Goal: Task Accomplishment & Management: Use online tool/utility

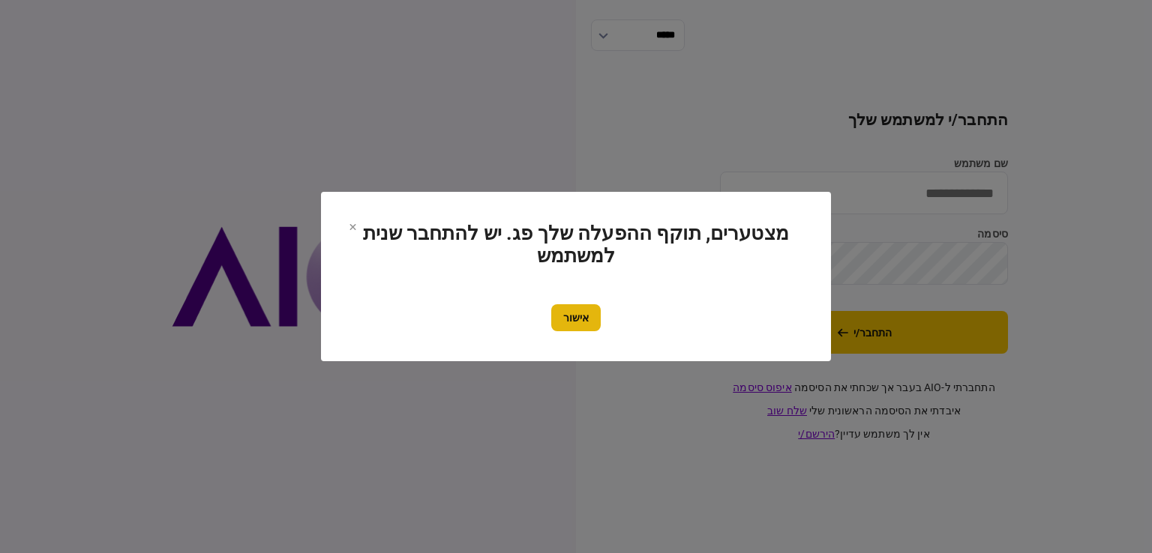
click at [576, 331] on button "אישור" at bounding box center [575, 317] width 49 height 27
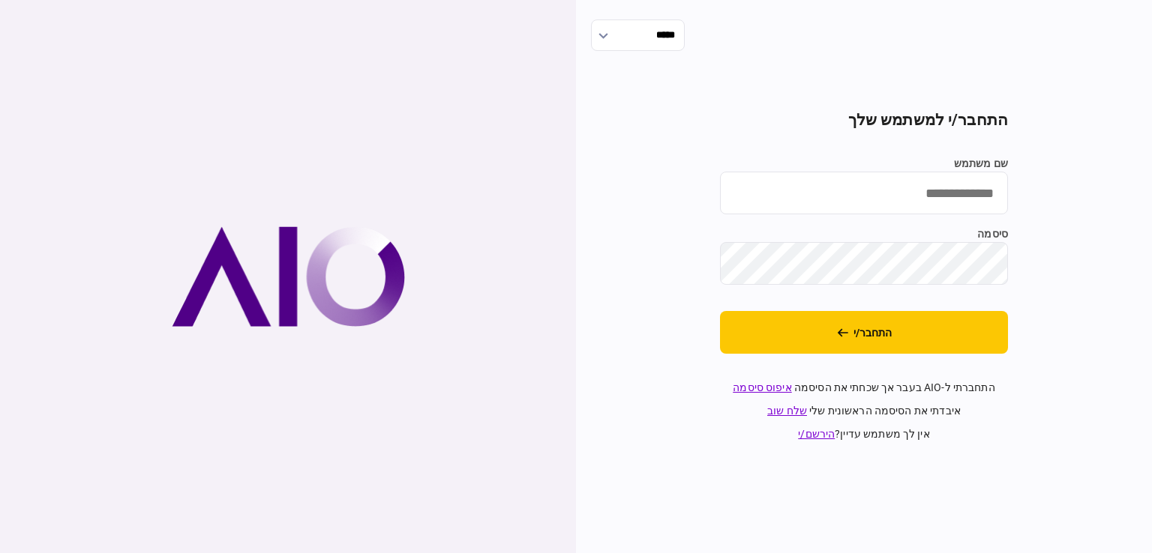
click at [980, 157] on label "שם משתמש" at bounding box center [864, 164] width 288 height 16
click at [980, 172] on input "שם משתמש" at bounding box center [864, 193] width 288 height 43
click at [970, 183] on input "שם משתמש" at bounding box center [864, 193] width 288 height 43
type input "**********"
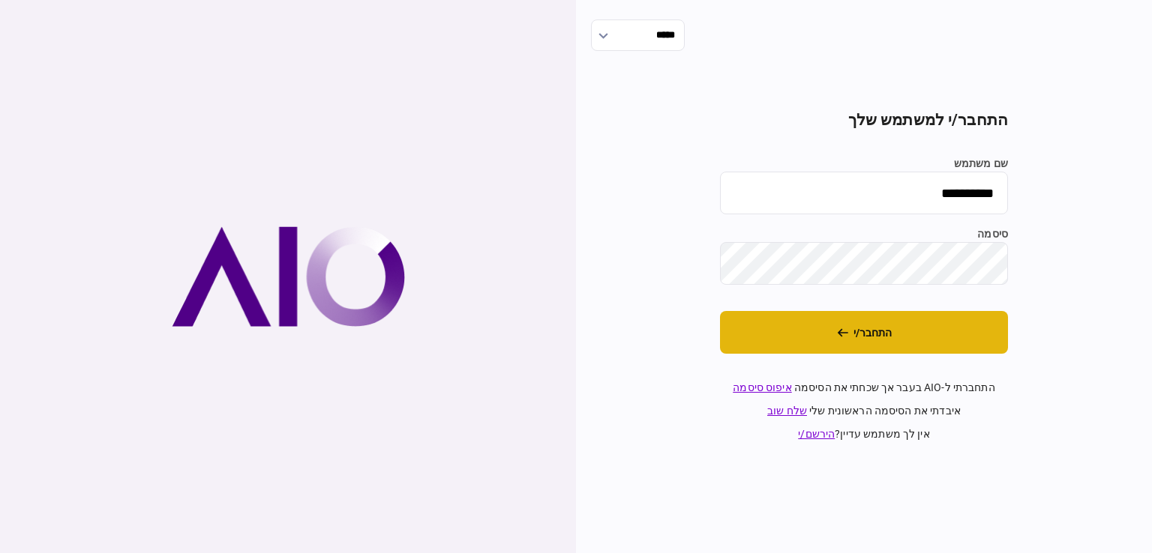
click at [964, 349] on button "התחבר/י" at bounding box center [864, 332] width 288 height 43
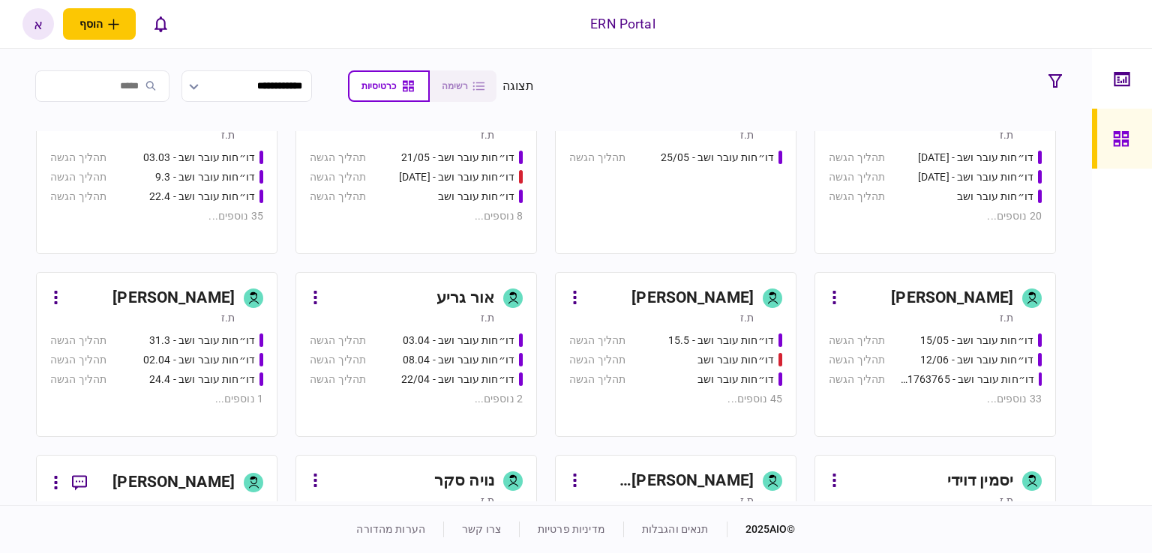
scroll to position [600, 0]
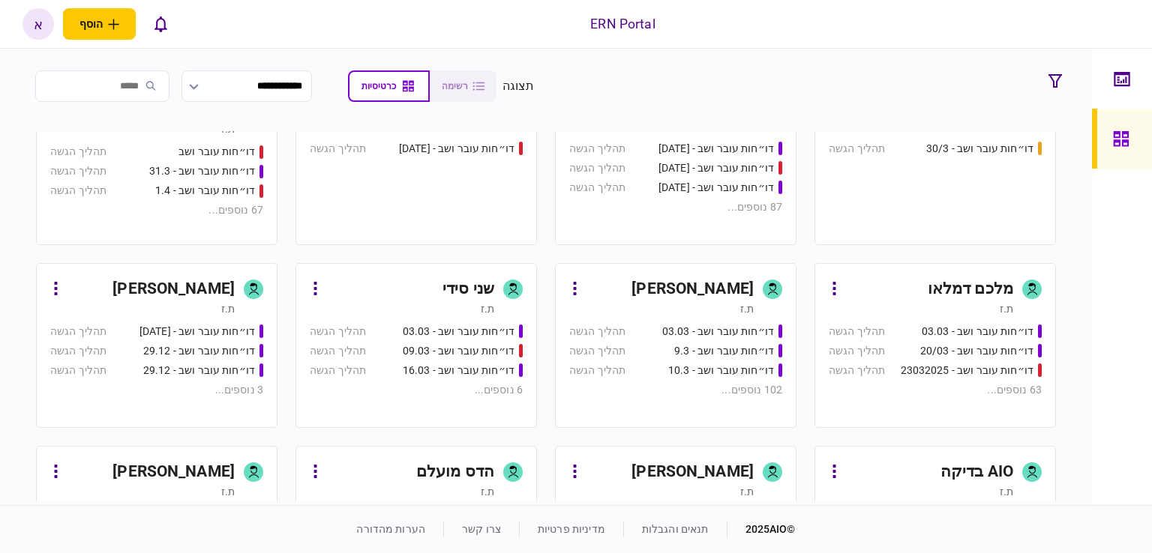
click at [714, 312] on div "ת.ז" at bounding box center [661, 308] width 184 height 15
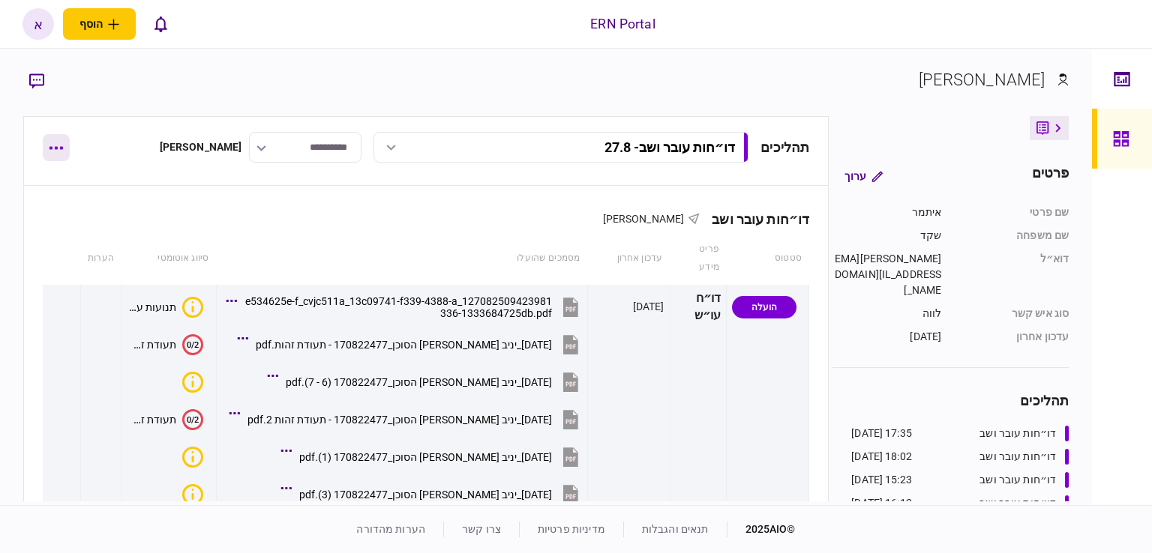
click at [60, 153] on button "button" at bounding box center [56, 147] width 27 height 27
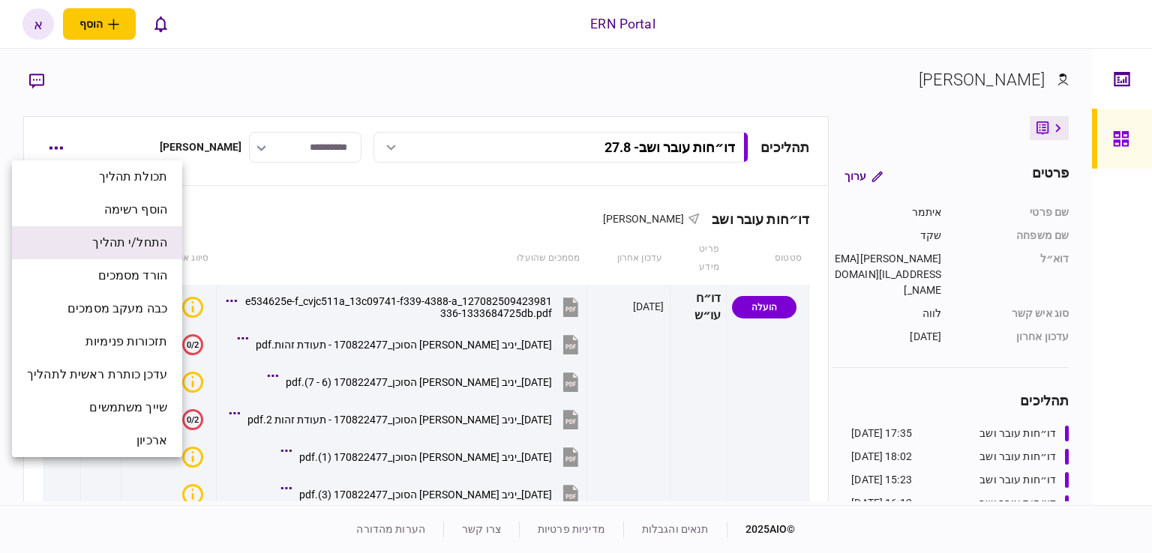
click at [141, 241] on span "התחל/י תהליך" at bounding box center [129, 243] width 75 height 18
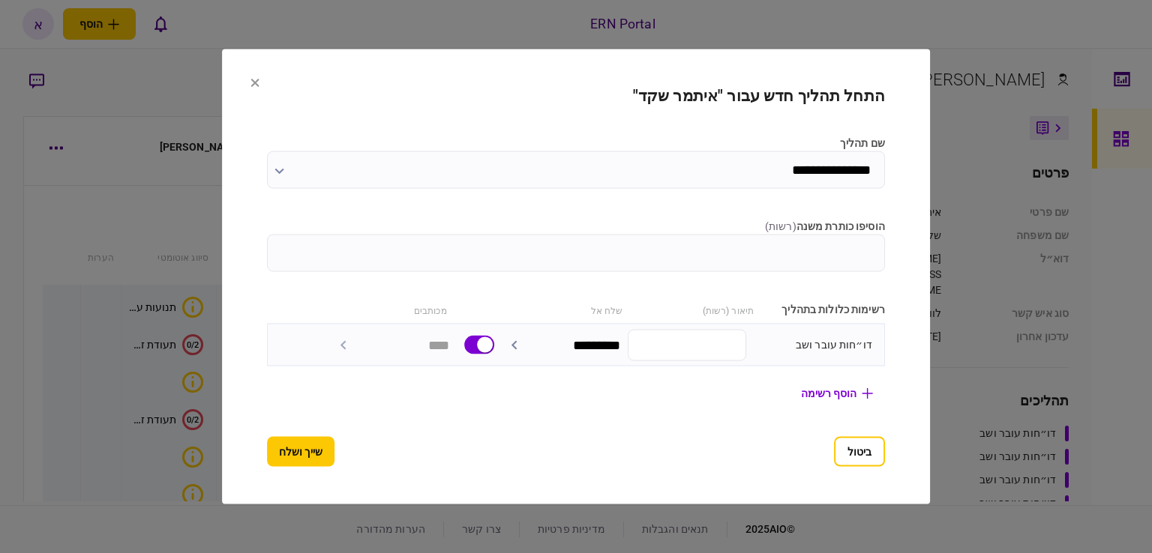
click at [657, 258] on input "הוסיפו כותרת משנה ( רשות )" at bounding box center [576, 253] width 618 height 37
type input "****"
click at [268, 453] on button "שייך ושלח" at bounding box center [300, 452] width 67 height 30
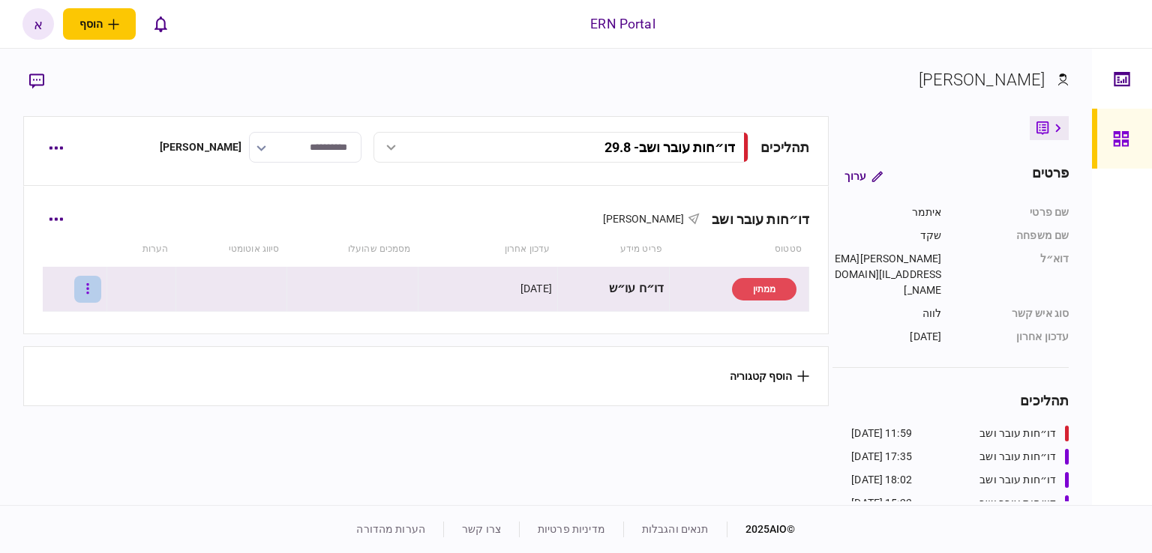
click at [100, 295] on button "button" at bounding box center [87, 289] width 27 height 27
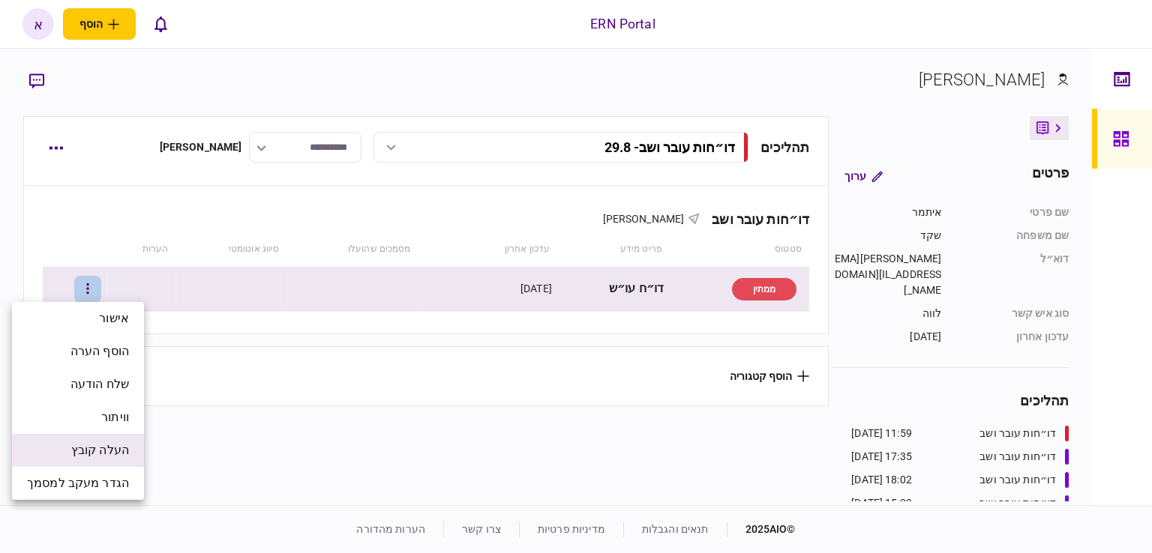
click at [98, 457] on span "העלה קובץ" at bounding box center [100, 451] width 58 height 18
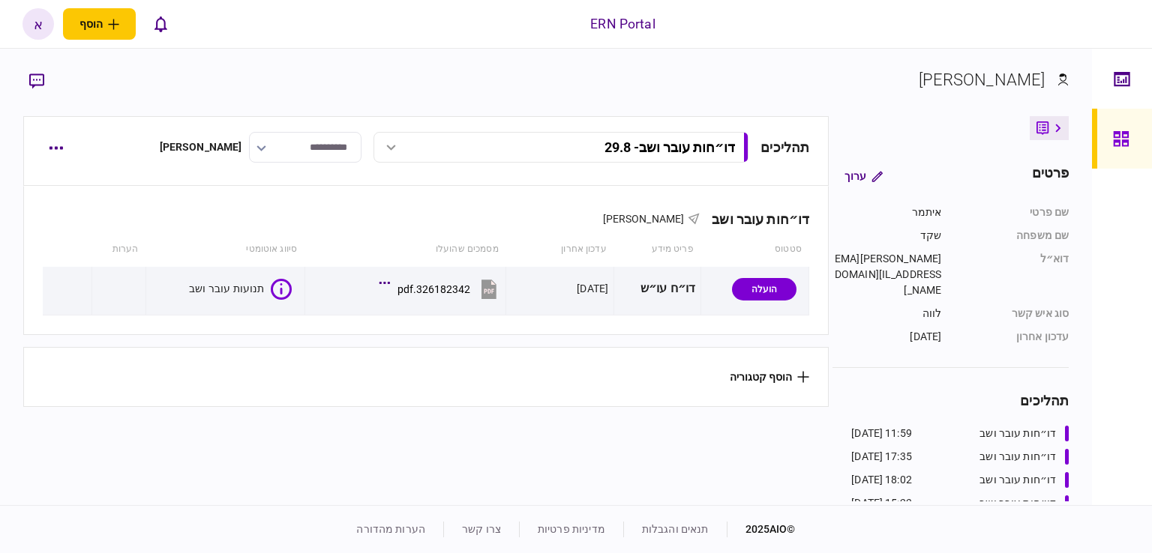
click at [501, 76] on section "איתמר שקד" at bounding box center [546, 91] width 1046 height 49
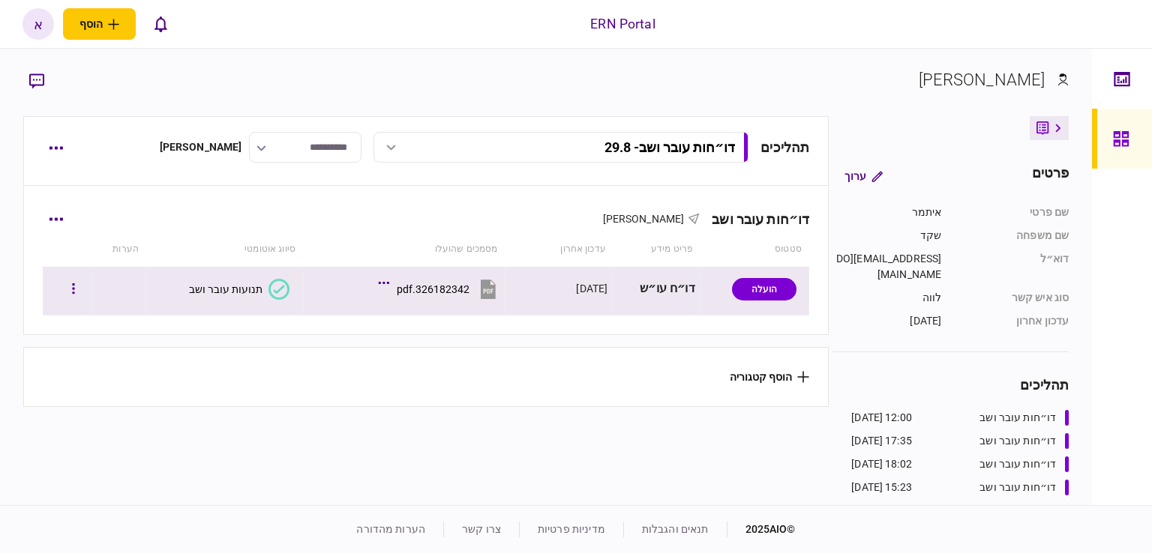
click at [268, 292] on icon at bounding box center [278, 289] width 21 height 21
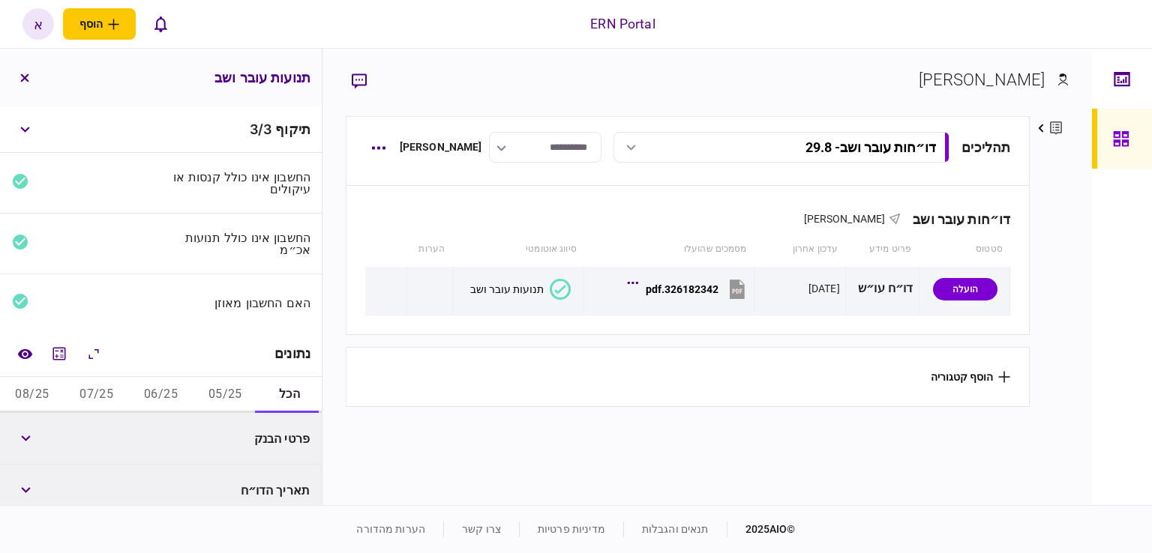
scroll to position [269, 0]
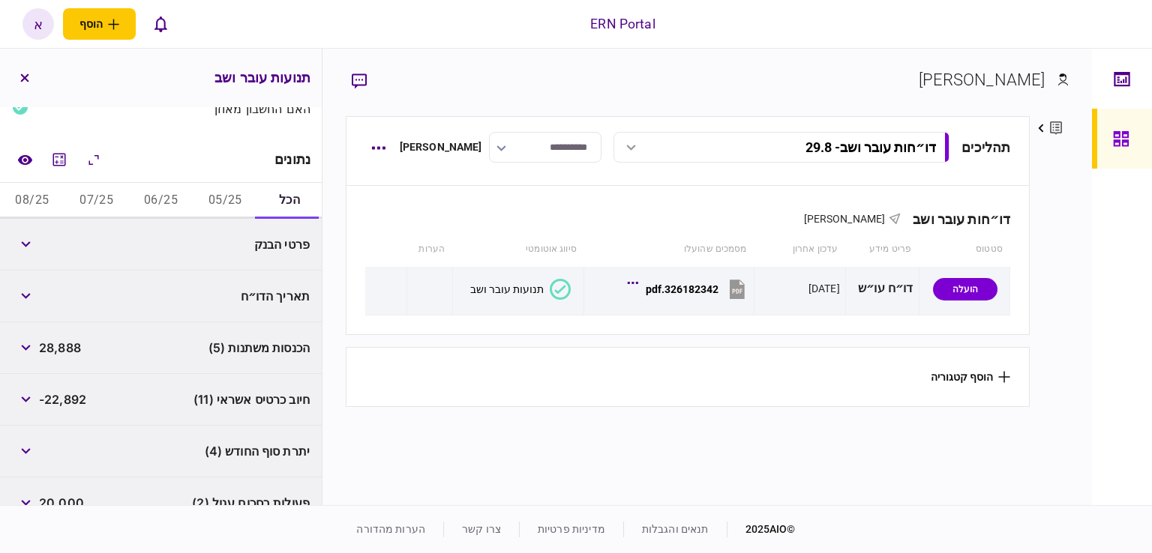
click at [223, 191] on button "05/25" at bounding box center [225, 201] width 64 height 36
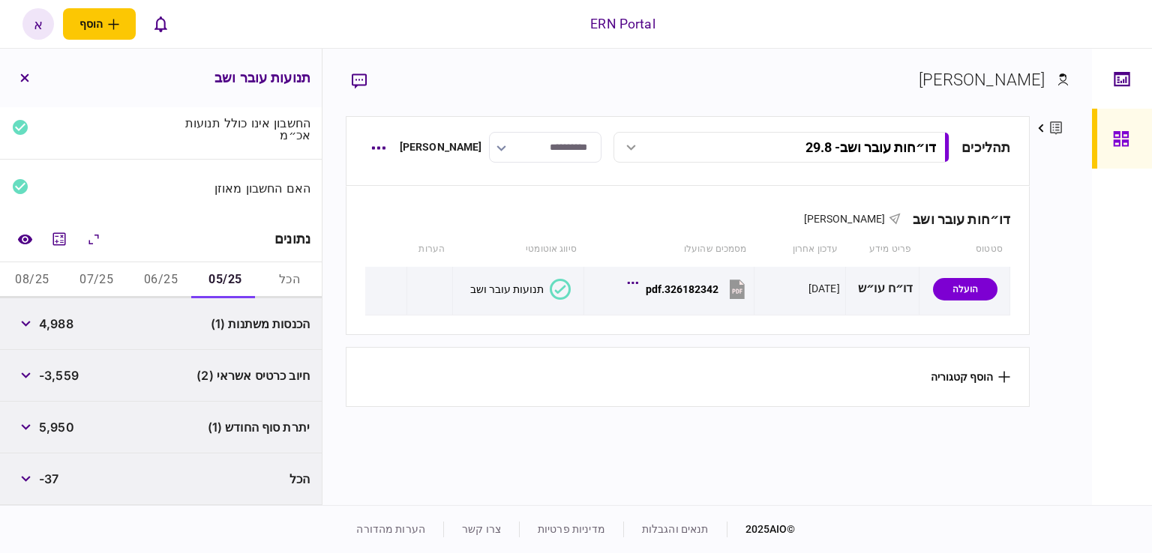
scroll to position [114, 0]
click at [8, 326] on div "הכנסות משתנות (1) 4,988" at bounding box center [161, 325] width 322 height 52
click at [18, 325] on button "button" at bounding box center [25, 324] width 27 height 27
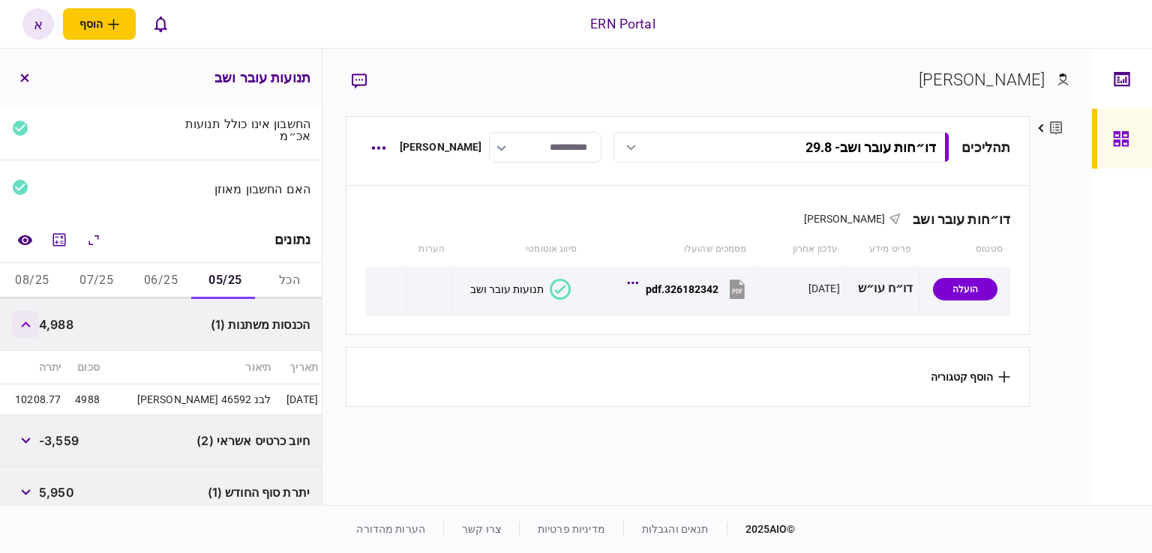
click at [21, 322] on button "button" at bounding box center [25, 324] width 27 height 27
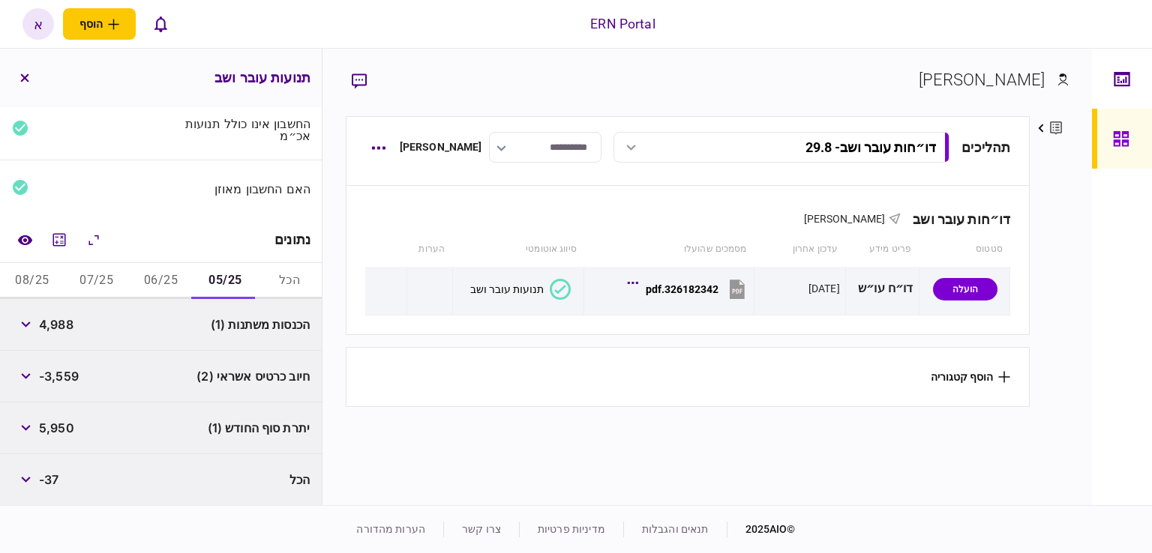
click at [51, 322] on span "4,988" at bounding box center [56, 325] width 34 height 18
copy span "4,988"
click at [53, 424] on span "5,950" at bounding box center [56, 428] width 35 height 18
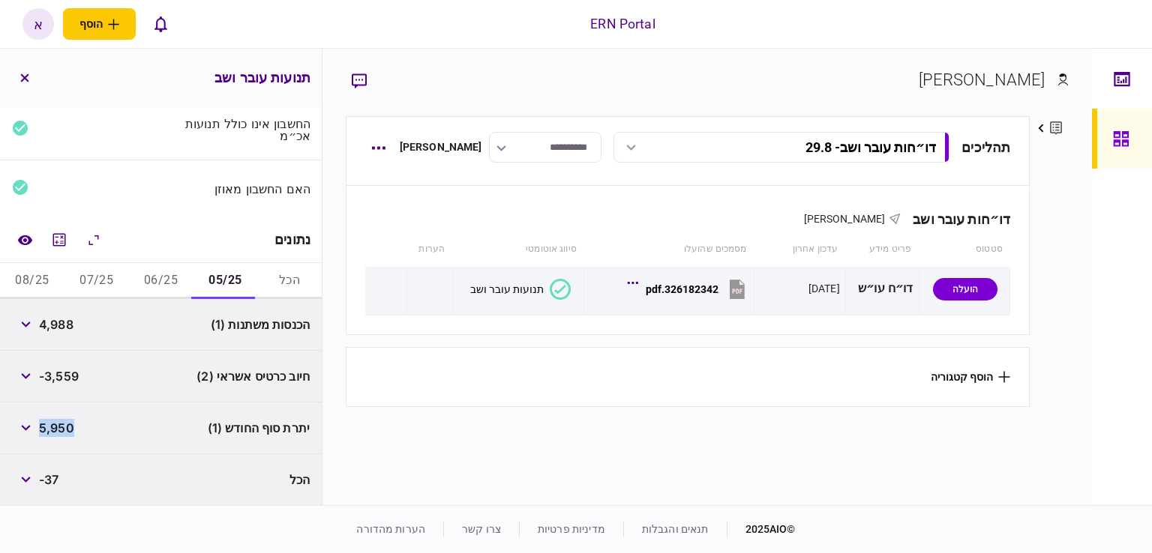
copy span "5,950"
click at [178, 274] on button "06/25" at bounding box center [161, 281] width 64 height 36
click at [56, 328] on span "3,900" at bounding box center [57, 325] width 36 height 18
copy span "3,900"
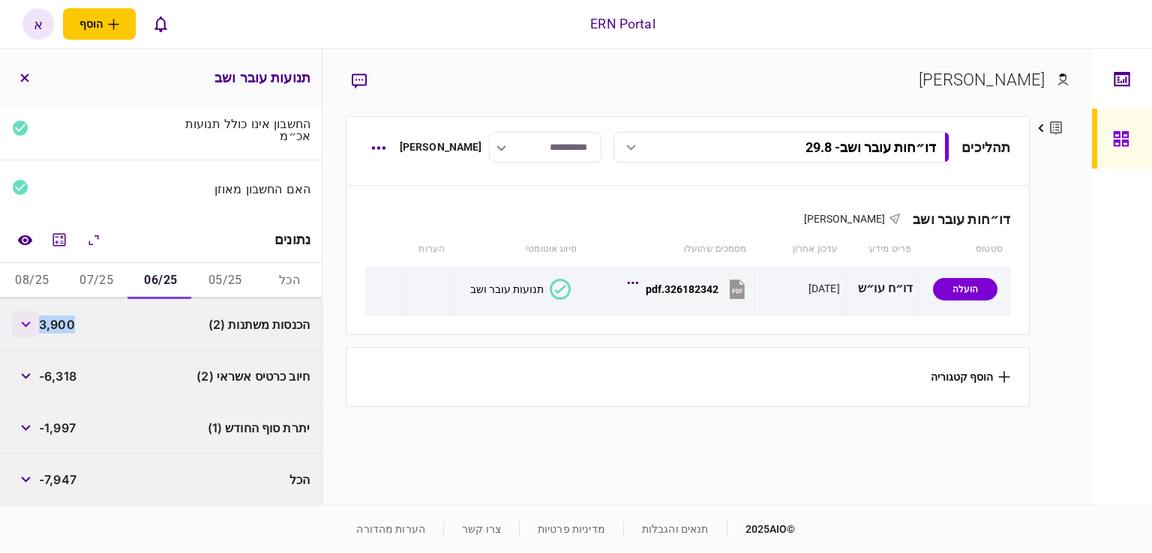
click at [18, 324] on button "button" at bounding box center [25, 324] width 27 height 27
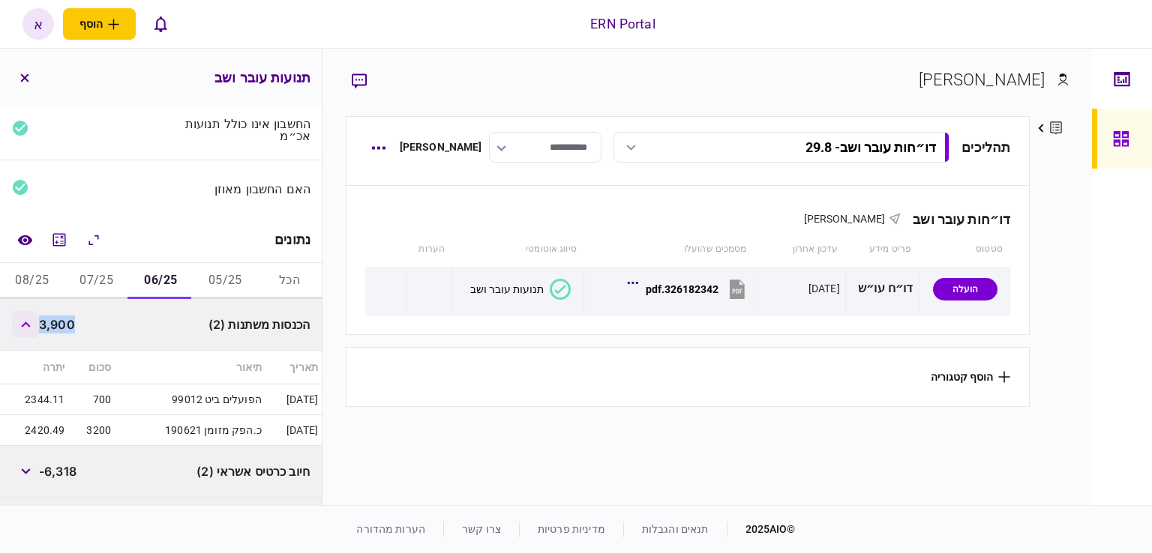
click at [19, 324] on button "button" at bounding box center [25, 324] width 27 height 27
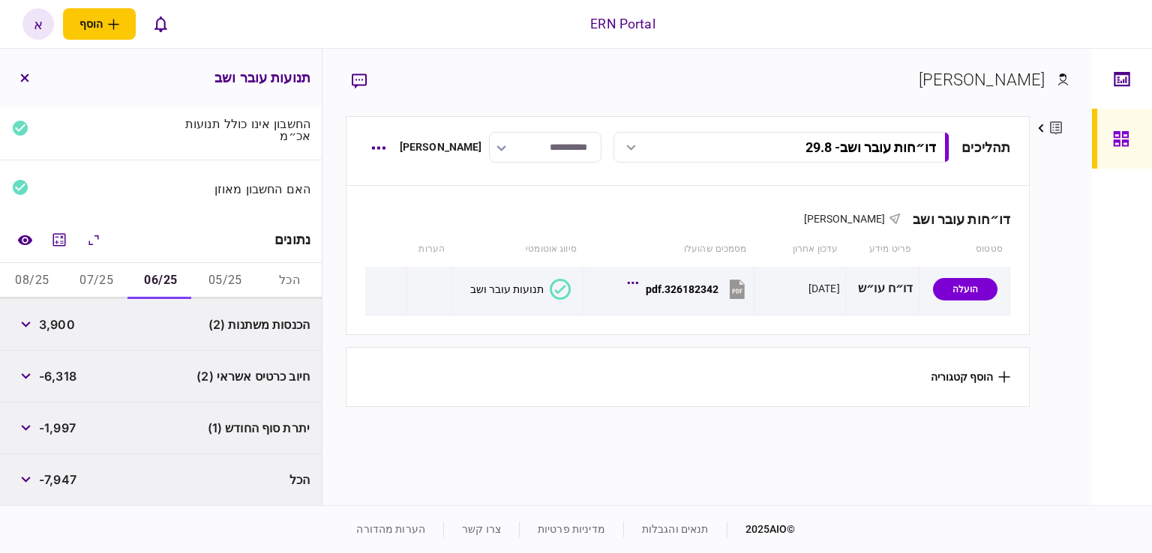
click at [63, 421] on span "-1,997" at bounding box center [57, 428] width 37 height 18
copy span "1,997"
click at [83, 280] on button "07/25" at bounding box center [96, 281] width 64 height 36
click at [39, 325] on button "button" at bounding box center [25, 324] width 27 height 27
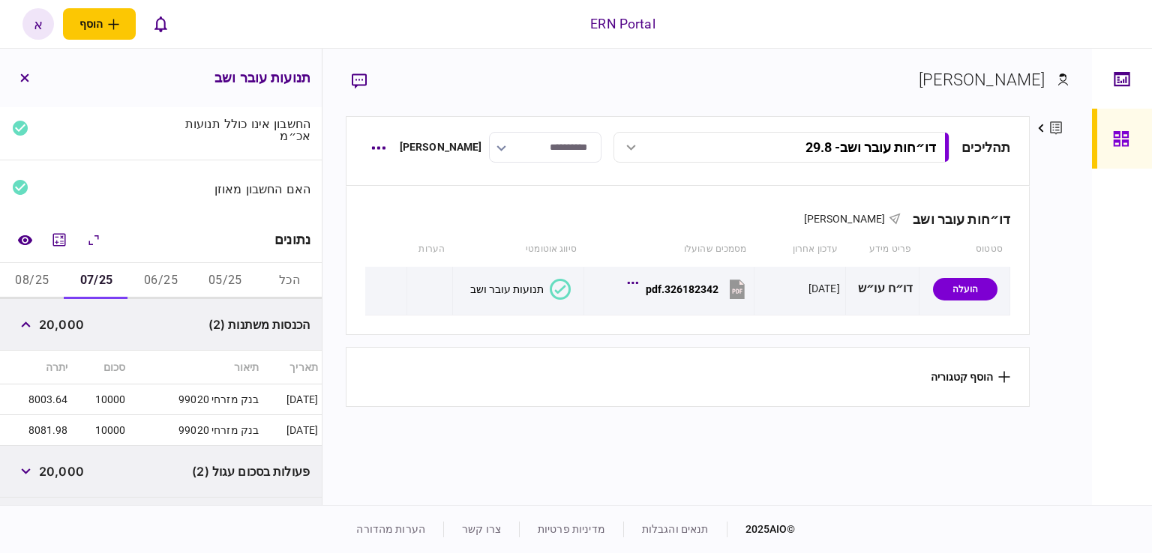
click at [68, 324] on span "20,000" at bounding box center [61, 325] width 45 height 18
copy span "20,000"
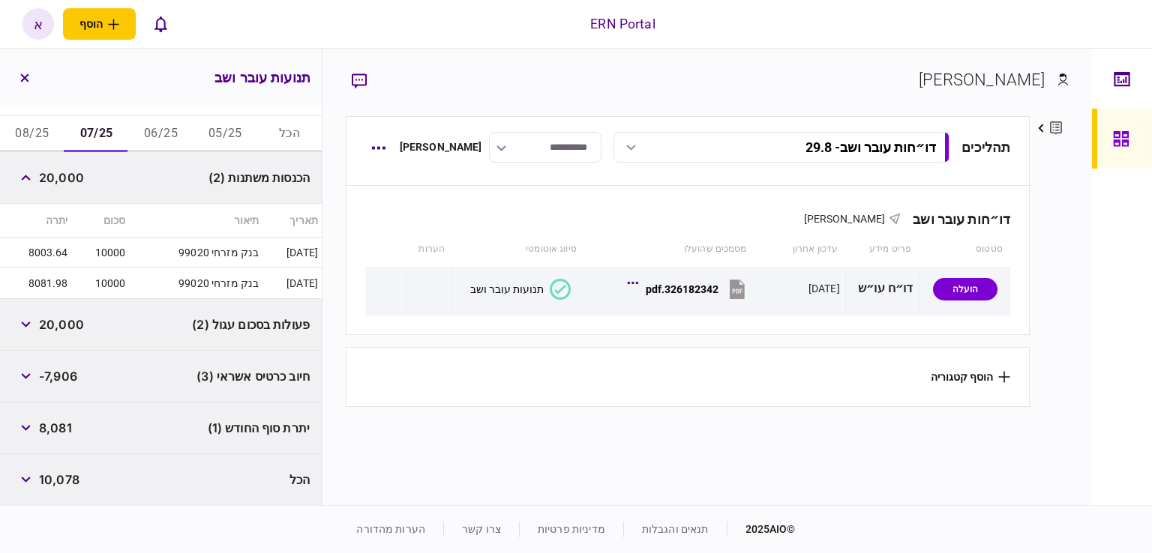
click at [68, 430] on span "8,081" at bounding box center [55, 428] width 33 height 18
click at [67, 430] on span "8,081" at bounding box center [55, 428] width 33 height 18
copy span "8,081"
click at [43, 141] on button "08/25" at bounding box center [32, 134] width 64 height 36
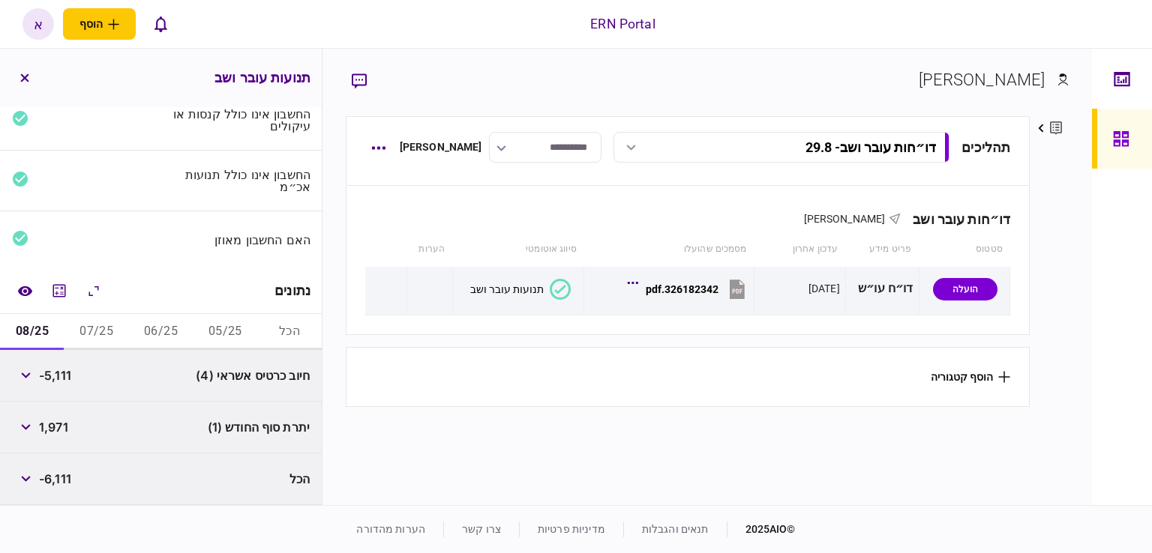
click at [51, 424] on span "1,971" at bounding box center [53, 427] width 29 height 18
copy span "1,971"
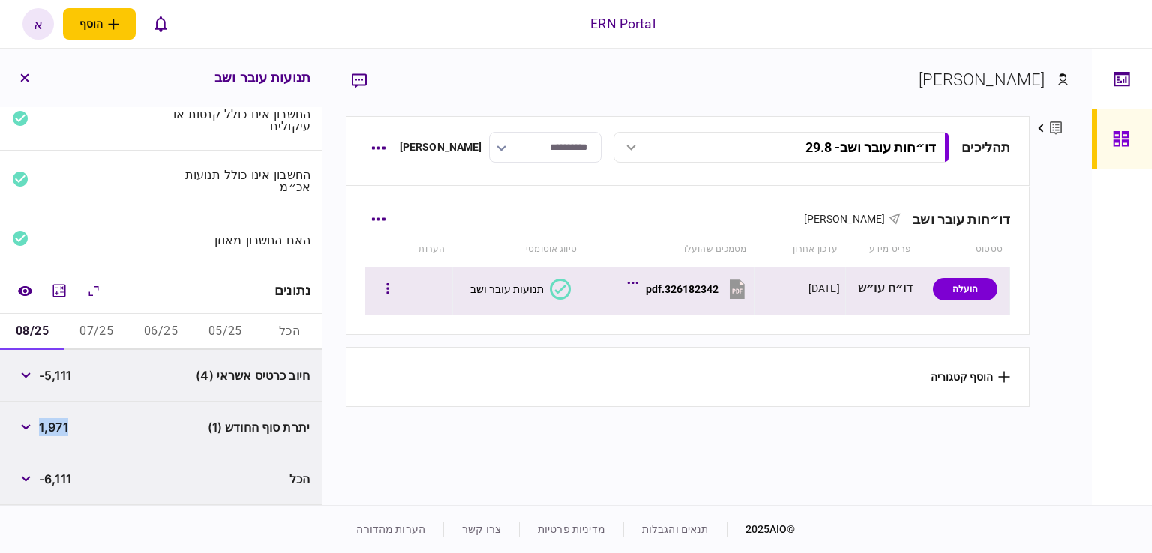
click at [714, 287] on div "326182342.pdf" at bounding box center [682, 289] width 73 height 12
click at [671, 291] on div "326182342.pdf" at bounding box center [682, 289] width 73 height 12
